Goal: Task Accomplishment & Management: Manage account settings

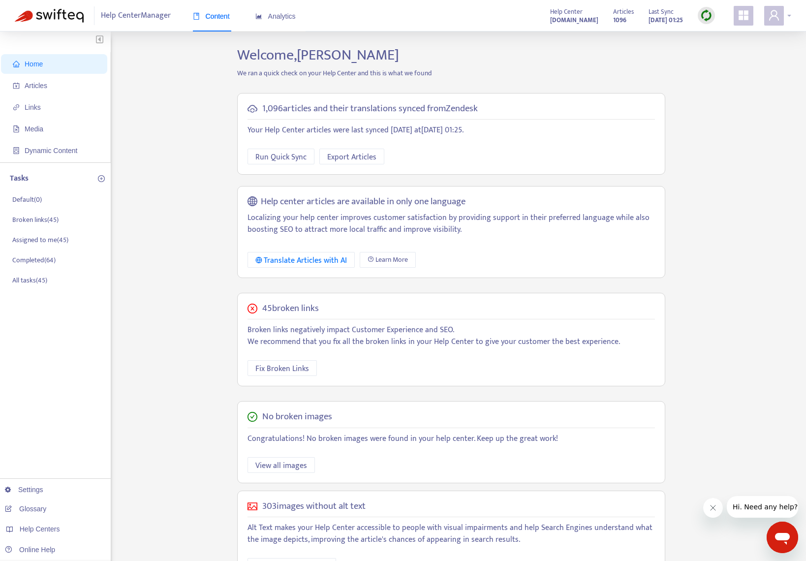
click at [784, 17] on div at bounding box center [777, 16] width 27 height 20
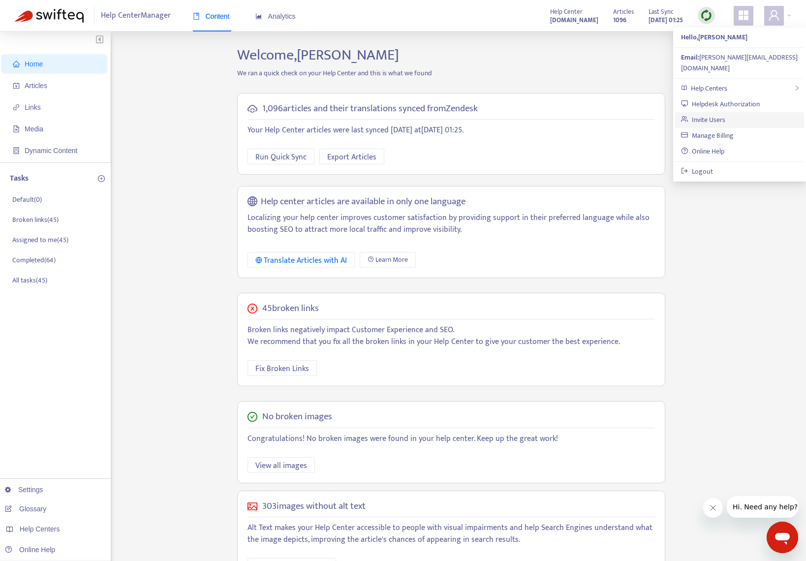
click at [725, 114] on link "Invite Users" at bounding box center [703, 119] width 44 height 11
